Goal: Task Accomplishment & Management: Use online tool/utility

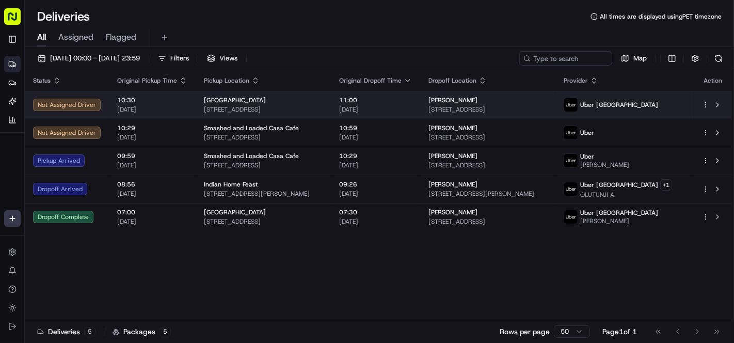
click at [260, 104] on div "[GEOGRAPHIC_DATA]" at bounding box center [263, 100] width 119 height 8
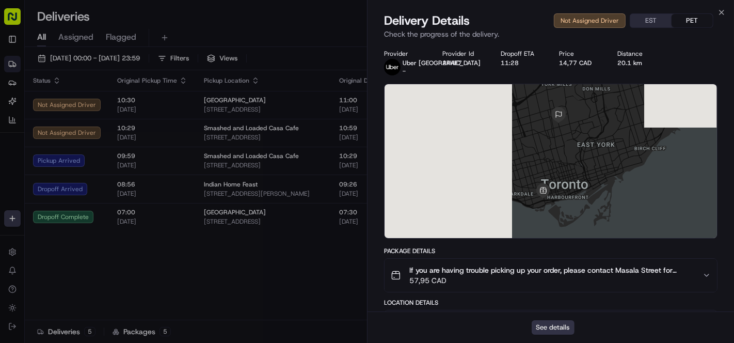
click at [550, 327] on button "See details" at bounding box center [553, 327] width 43 height 14
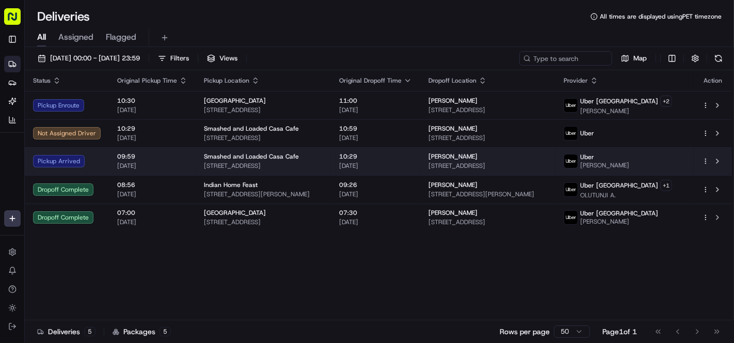
click at [273, 160] on div "Smashed and Loaded Casa Cafe 1963 Fairway Dr, Macon, GA 31217, USA" at bounding box center [263, 161] width 119 height 18
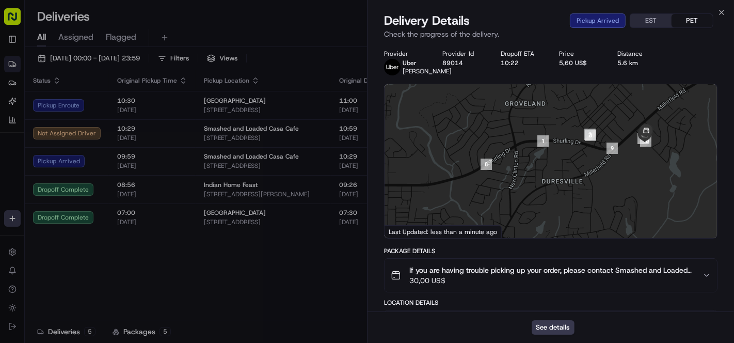
drag, startPoint x: 696, startPoint y: 128, endPoint x: 599, endPoint y: 175, distance: 107.4
click at [600, 187] on div at bounding box center [665, 187] width 333 height 0
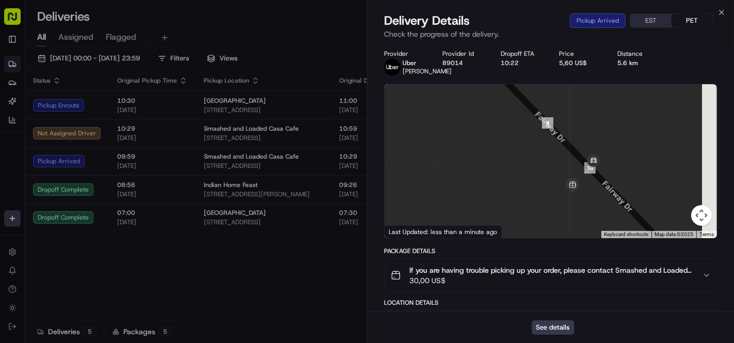
click at [623, 207] on div at bounding box center [551, 161] width 333 height 154
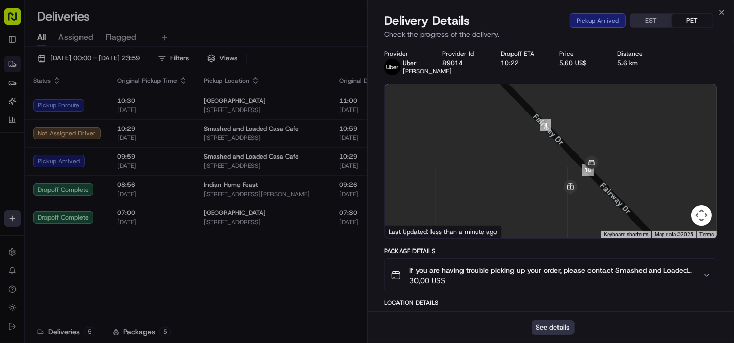
click at [553, 326] on button "See details" at bounding box center [553, 327] width 43 height 14
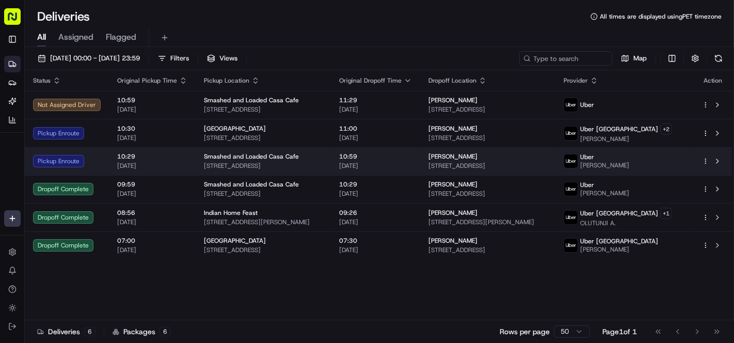
click at [356, 167] on td "10:59 22/08/2025" at bounding box center [375, 161] width 89 height 28
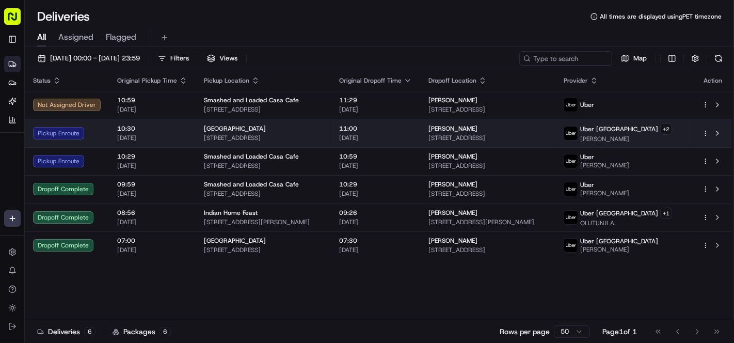
click at [374, 124] on span "11:00" at bounding box center [375, 128] width 73 height 8
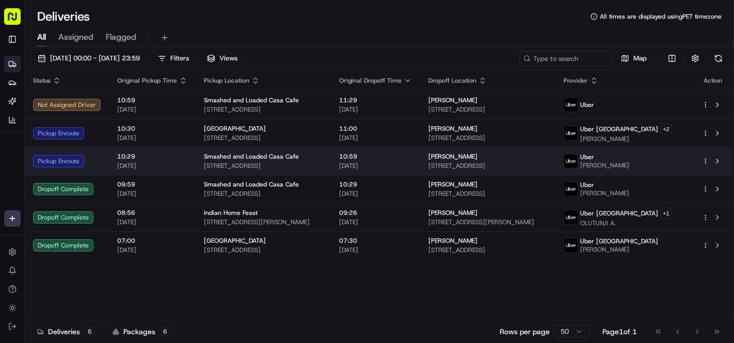
click at [289, 159] on span "Smashed and Loaded Casa Cafe" at bounding box center [251, 156] width 95 height 8
click at [312, 160] on div "Smashed and Loaded Casa Cafe 1963 Fairway Dr, Macon, GA 31217, USA" at bounding box center [263, 161] width 119 height 18
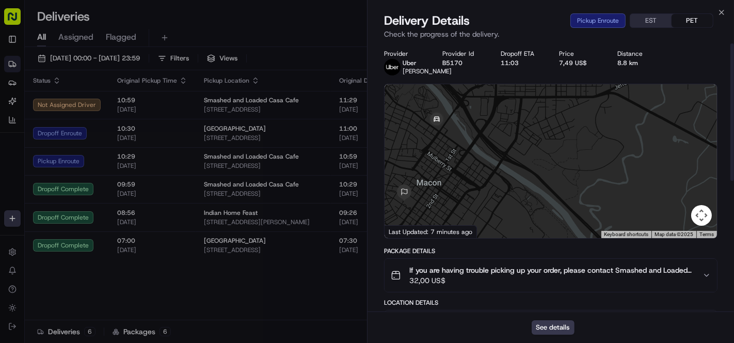
drag, startPoint x: 575, startPoint y: 141, endPoint x: 547, endPoint y: 228, distance: 91.1
click at [547, 228] on div at bounding box center [551, 161] width 333 height 154
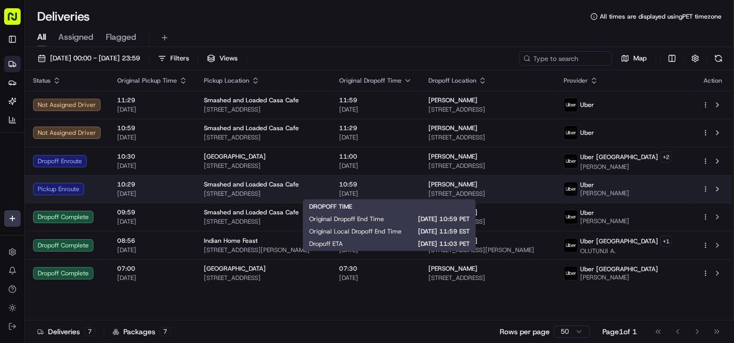
click at [412, 190] on span "[DATE]" at bounding box center [375, 193] width 73 height 8
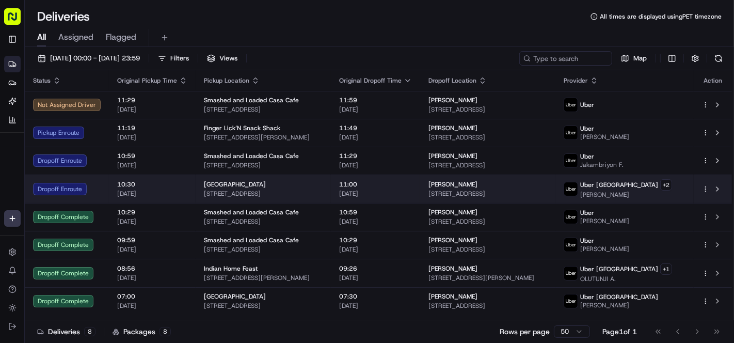
click at [483, 193] on span "[STREET_ADDRESS]" at bounding box center [488, 193] width 119 height 8
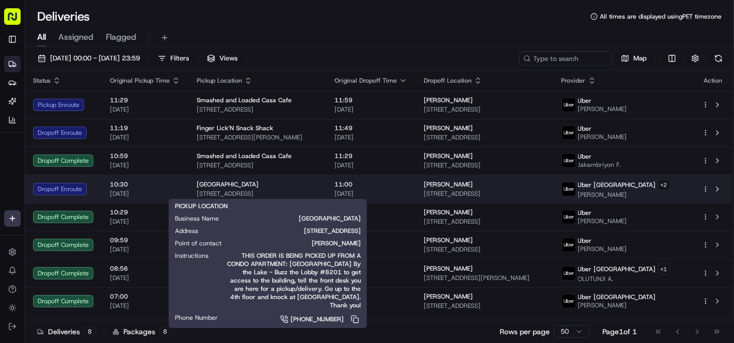
click at [282, 189] on span "[STREET_ADDRESS]" at bounding box center [257, 193] width 121 height 8
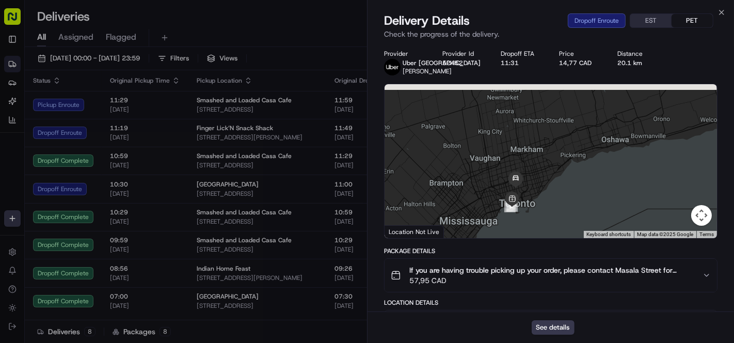
drag, startPoint x: 558, startPoint y: 129, endPoint x: 550, endPoint y: 193, distance: 64.0
click at [550, 193] on div at bounding box center [551, 161] width 333 height 154
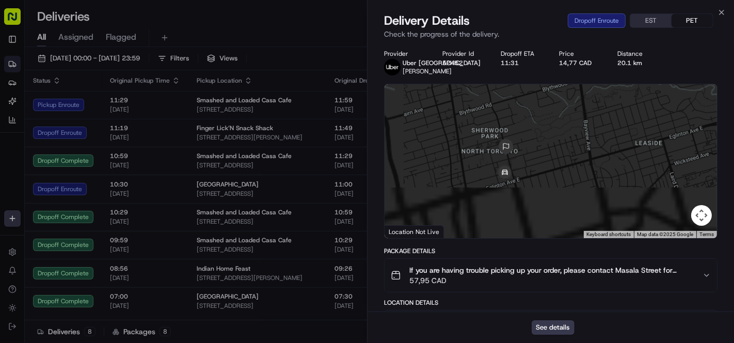
drag, startPoint x: 532, startPoint y: 207, endPoint x: 554, endPoint y: 138, distance: 72.7
click at [554, 138] on div at bounding box center [551, 161] width 333 height 154
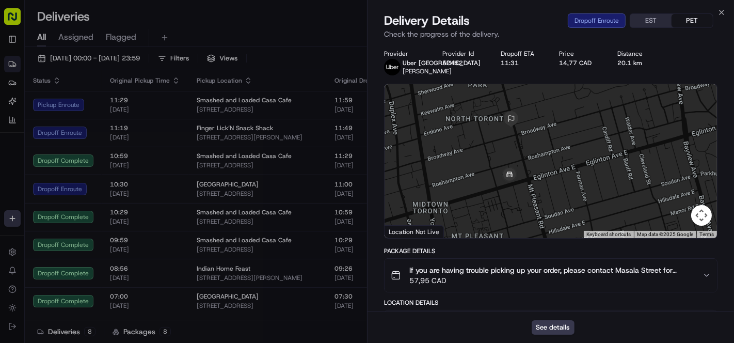
drag, startPoint x: 525, startPoint y: 169, endPoint x: 541, endPoint y: 154, distance: 21.9
click at [541, 154] on div at bounding box center [551, 161] width 333 height 154
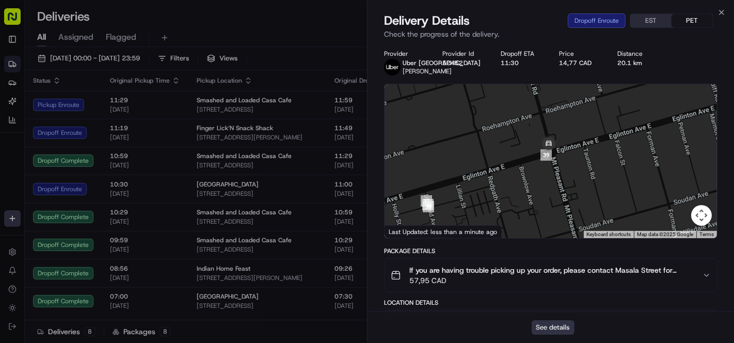
click at [550, 324] on button "See details" at bounding box center [553, 327] width 43 height 14
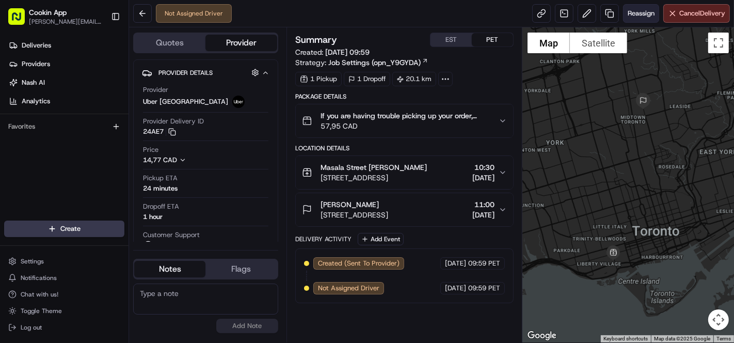
click at [628, 12] on span "Reassign" at bounding box center [641, 13] width 27 height 9
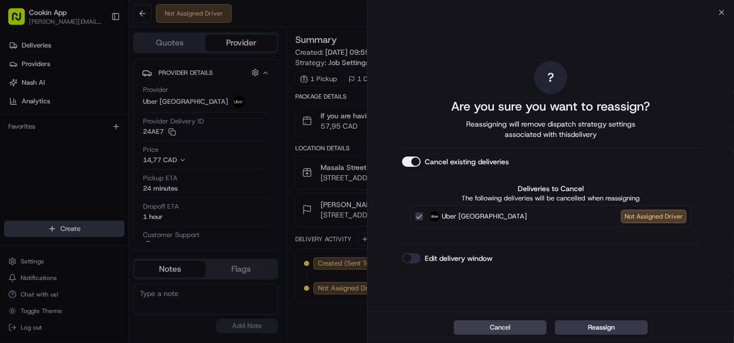
click at [410, 159] on button "Cancel existing deliveries" at bounding box center [411, 161] width 19 height 10
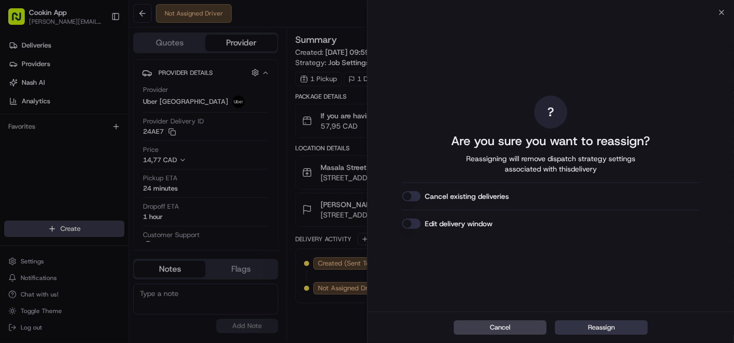
click at [622, 324] on button "Reassign" at bounding box center [601, 327] width 93 height 14
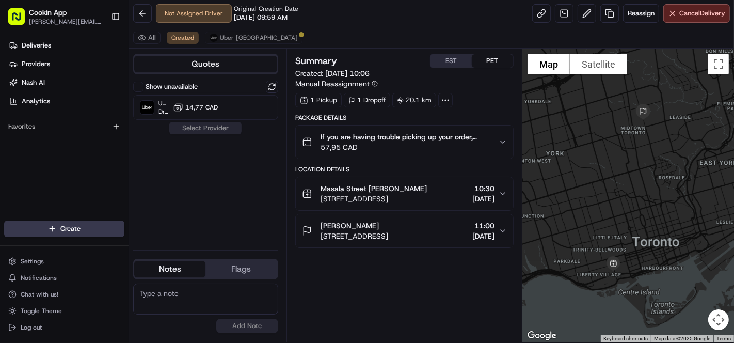
click at [683, 3] on div "Not Assigned Driver Original Creation Date 08/22/2025 09:59 AM Reassign Cancel …" at bounding box center [431, 13] width 605 height 27
click at [684, 18] on button "Cancel Delivery" at bounding box center [696, 13] width 67 height 19
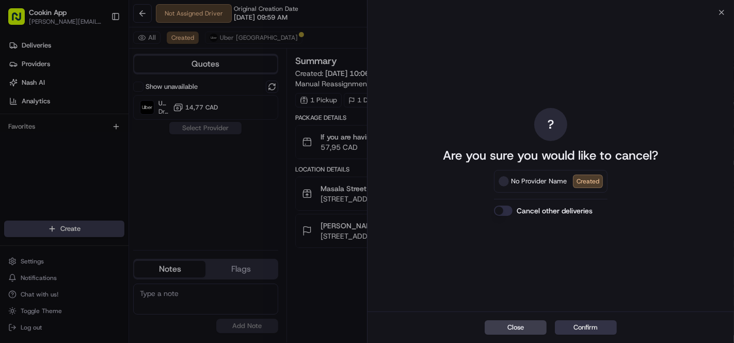
click at [589, 325] on button "Confirm" at bounding box center [586, 327] width 62 height 14
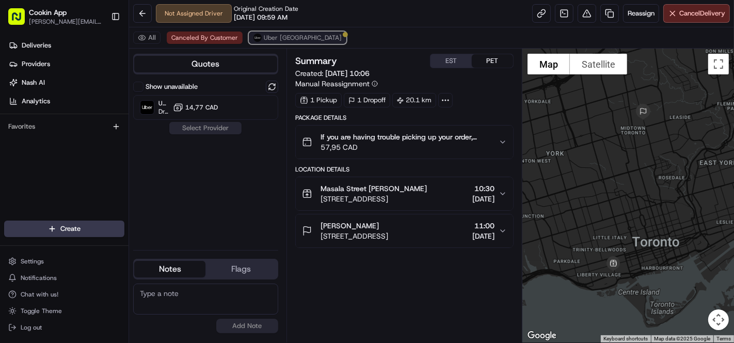
click at [270, 34] on span "Uber [GEOGRAPHIC_DATA]" at bounding box center [303, 38] width 78 height 8
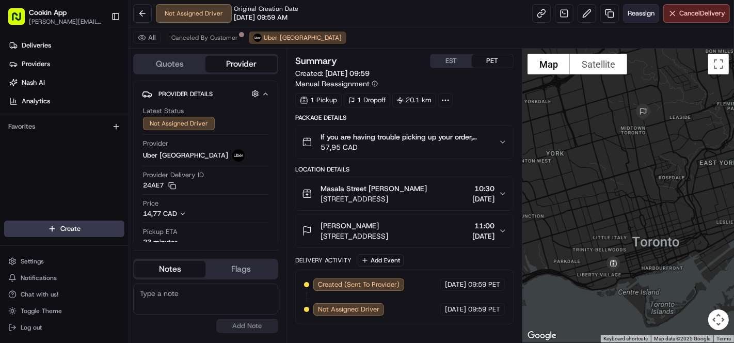
click at [629, 15] on span "Reassign" at bounding box center [641, 13] width 27 height 9
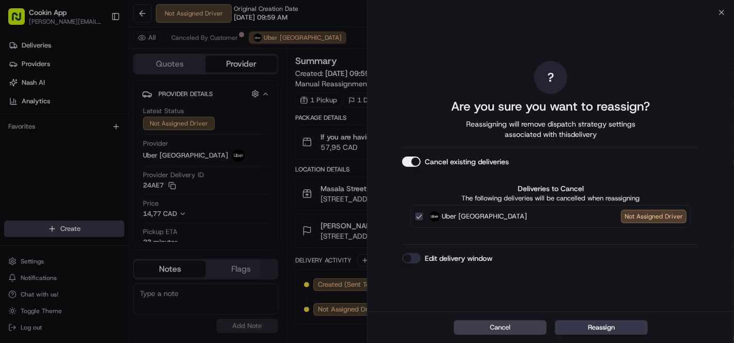
click at [415, 166] on button "Cancel existing deliveries" at bounding box center [411, 161] width 19 height 10
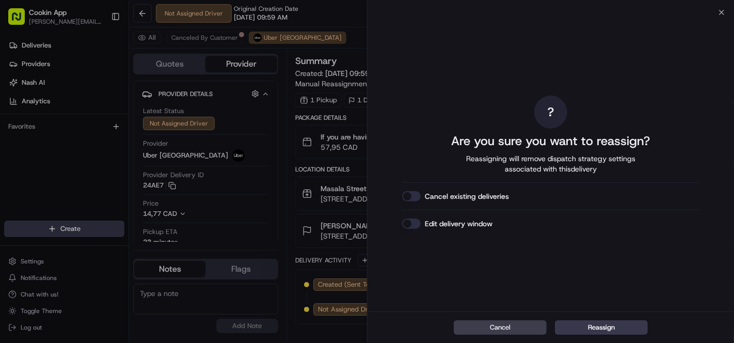
click at [414, 225] on button "Edit delivery window" at bounding box center [411, 223] width 19 height 10
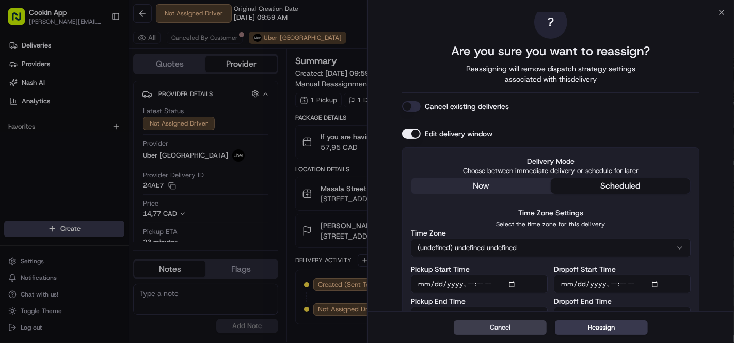
scroll to position [33, 0]
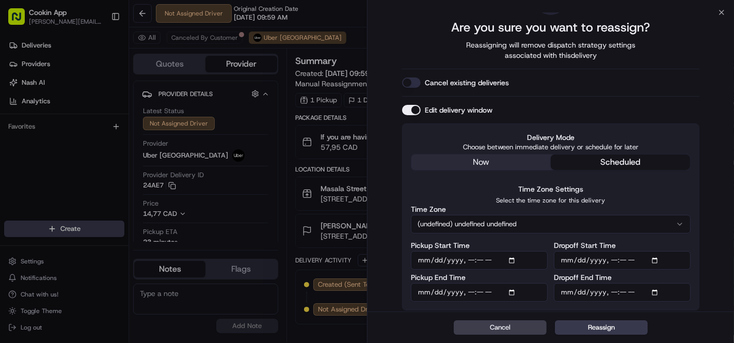
click at [499, 261] on input "Pickup Start Time" at bounding box center [479, 260] width 137 height 19
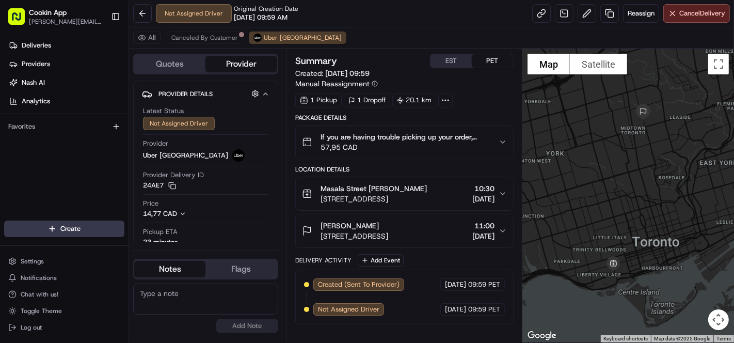
click at [339, 14] on div "Not Assigned Driver Original Creation Date 08/22/2025 09:59 AM Reassign Cancel …" at bounding box center [431, 13] width 605 height 27
click at [329, 15] on div "Not Assigned Driver Original Creation Date 08/22/2025 09:59 AM Reassign Cancel …" at bounding box center [431, 13] width 605 height 27
click at [644, 16] on span "Reassign" at bounding box center [641, 13] width 27 height 9
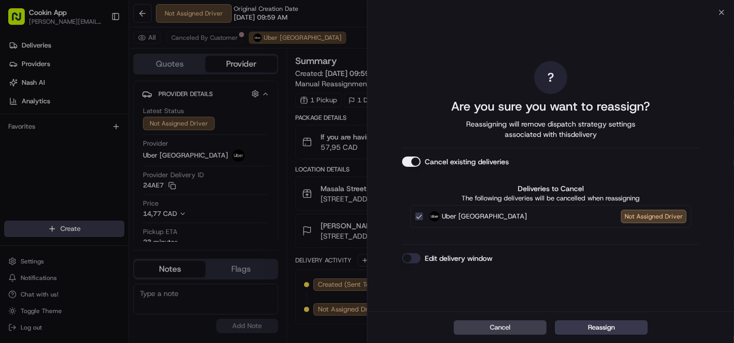
click at [413, 163] on button "Cancel existing deliveries" at bounding box center [411, 161] width 19 height 10
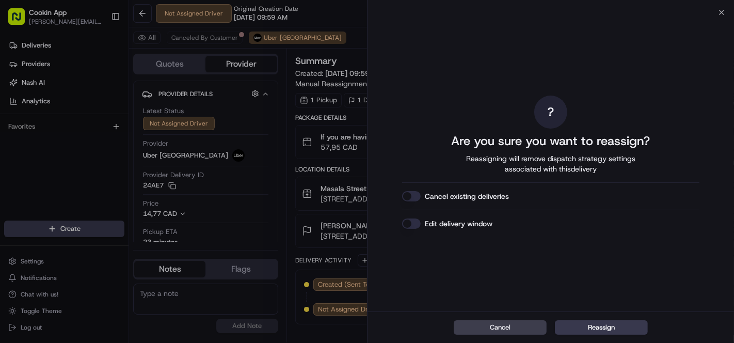
click at [422, 227] on div "Edit delivery window" at bounding box center [550, 223] width 297 height 10
click at [414, 222] on button "Edit delivery window" at bounding box center [411, 223] width 19 height 10
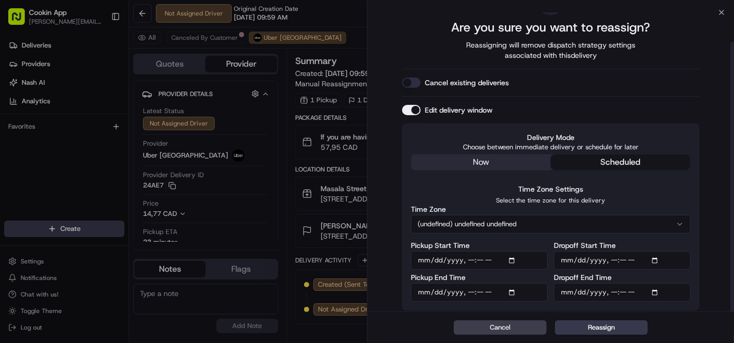
click at [501, 257] on input "Pickup Start Time" at bounding box center [479, 260] width 137 height 19
type input "2025-08-22T10:12"
click at [628, 84] on div "Cancel existing deliveries" at bounding box center [550, 82] width 297 height 10
click at [644, 291] on input "Dropoff End Time" at bounding box center [622, 292] width 137 height 19
click at [623, 83] on div "Cancel existing deliveries" at bounding box center [550, 82] width 297 height 10
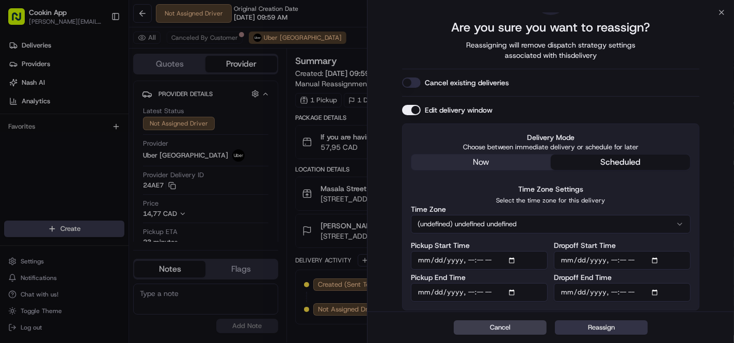
click at [608, 329] on button "Reassign" at bounding box center [601, 327] width 93 height 14
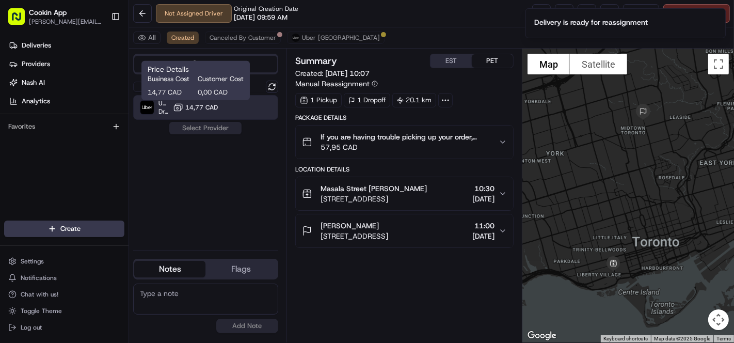
click at [198, 101] on div "Uber Canada Dropoff ETA 1 hour 14,77 CAD" at bounding box center [205, 107] width 145 height 25
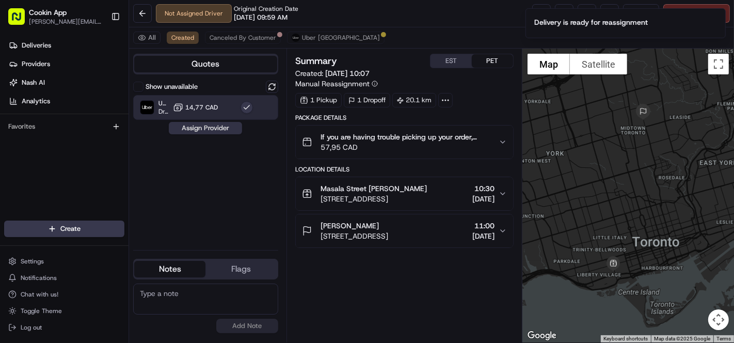
click at [205, 132] on button "Assign Provider" at bounding box center [205, 128] width 73 height 12
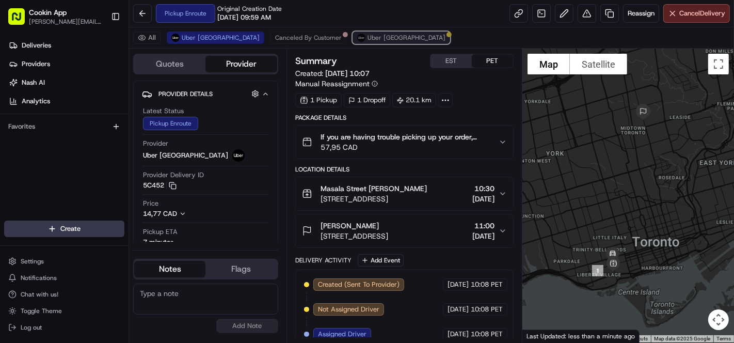
click at [368, 37] on span "Uber [GEOGRAPHIC_DATA]" at bounding box center [407, 38] width 78 height 8
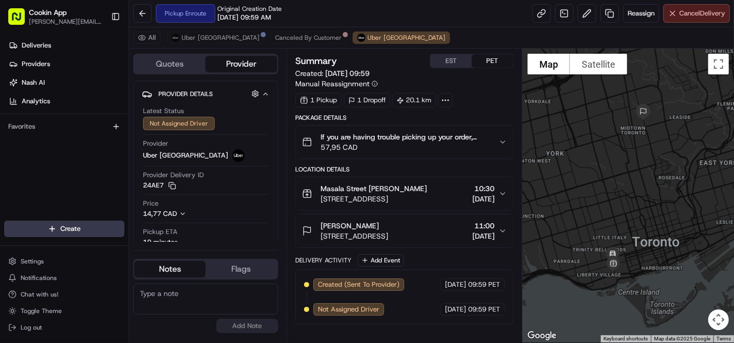
click at [706, 11] on span "Cancel Delivery" at bounding box center [702, 13] width 46 height 9
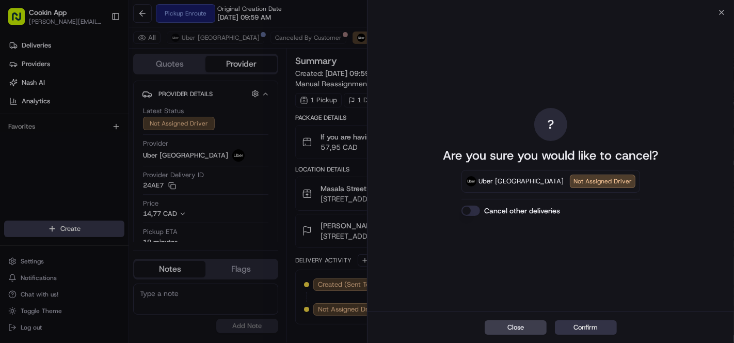
click at [594, 326] on button "Confirm" at bounding box center [586, 327] width 62 height 14
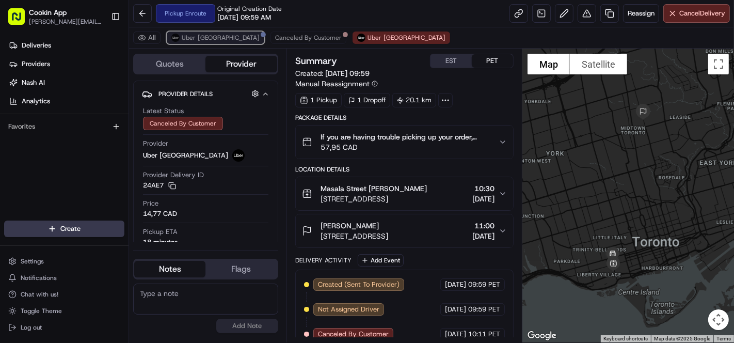
click at [189, 43] on button "Uber [GEOGRAPHIC_DATA]" at bounding box center [216, 37] width 98 height 12
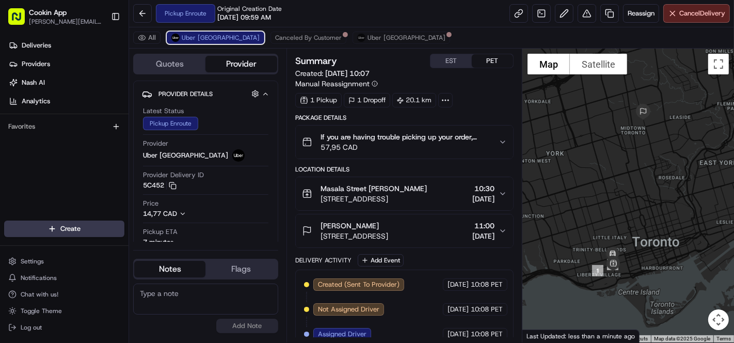
scroll to position [83, 0]
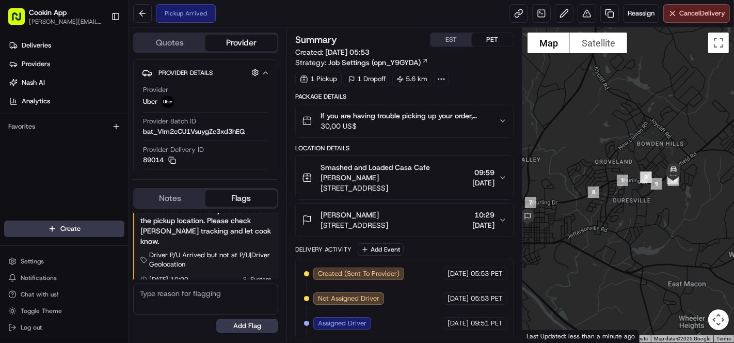
drag, startPoint x: 682, startPoint y: 214, endPoint x: 673, endPoint y: 219, distance: 10.5
click at [673, 219] on div at bounding box center [629, 184] width 212 height 315
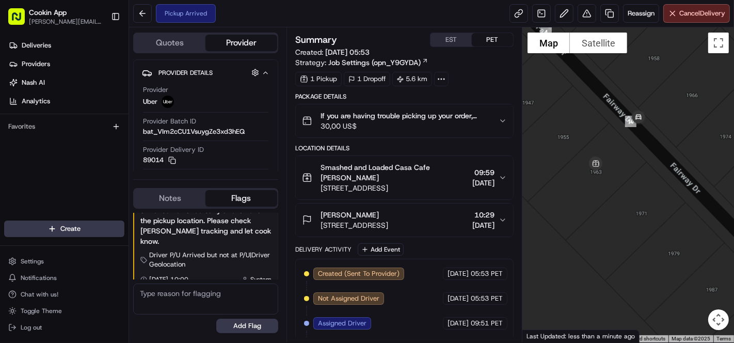
drag, startPoint x: 644, startPoint y: 112, endPoint x: 640, endPoint y: 145, distance: 33.4
click at [640, 145] on div at bounding box center [629, 184] width 212 height 315
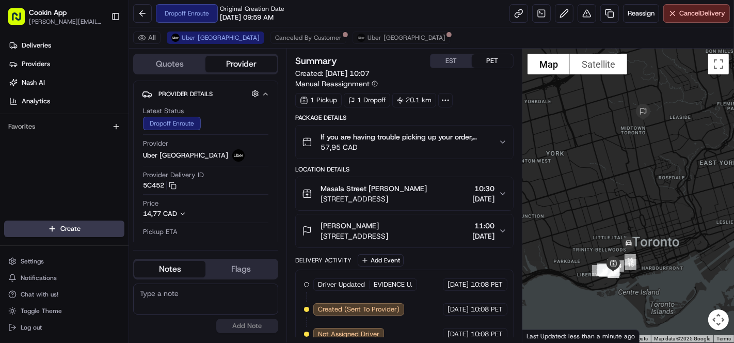
scroll to position [83, 0]
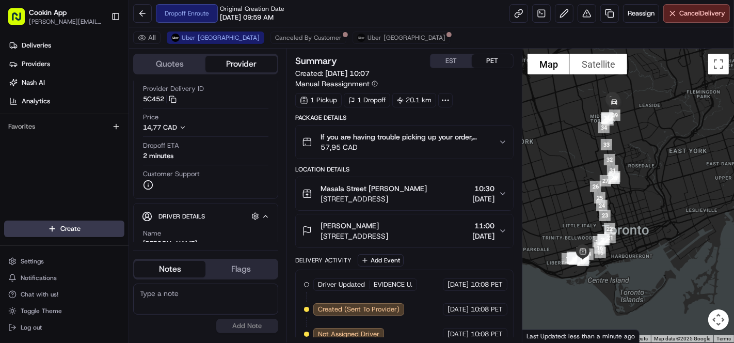
drag, startPoint x: 640, startPoint y: 263, endPoint x: 646, endPoint y: 179, distance: 84.9
click at [646, 179] on div at bounding box center [629, 196] width 212 height 294
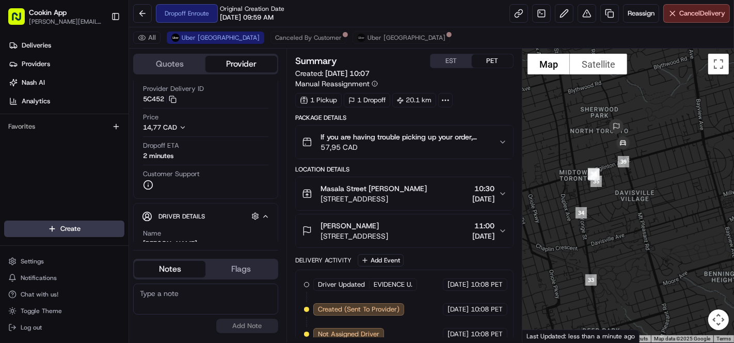
click at [661, 166] on div at bounding box center [629, 196] width 212 height 294
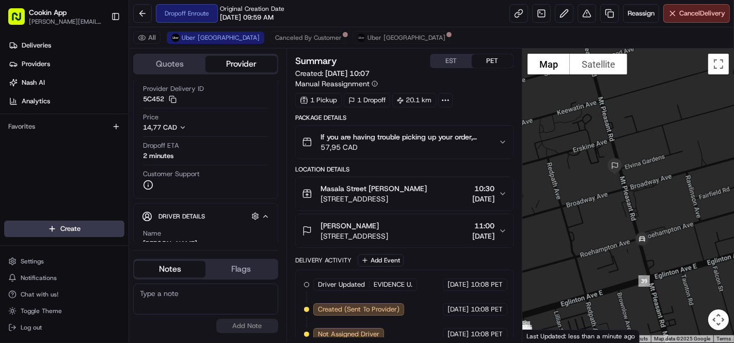
drag, startPoint x: 652, startPoint y: 154, endPoint x: 692, endPoint y: 242, distance: 96.8
click at [692, 242] on div at bounding box center [629, 196] width 212 height 294
